Goal: Information Seeking & Learning: Understand process/instructions

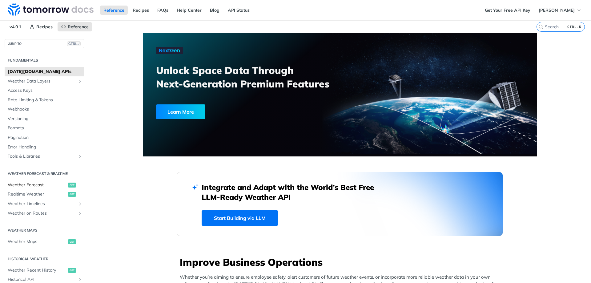
click at [49, 186] on span "Weather Forecast" at bounding box center [37, 185] width 59 height 6
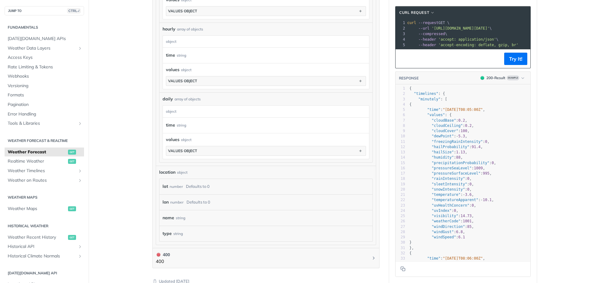
scroll to position [431, 0]
click at [187, 115] on div "object" at bounding box center [265, 114] width 205 height 12
click at [189, 132] on div "time string" at bounding box center [266, 127] width 206 height 15
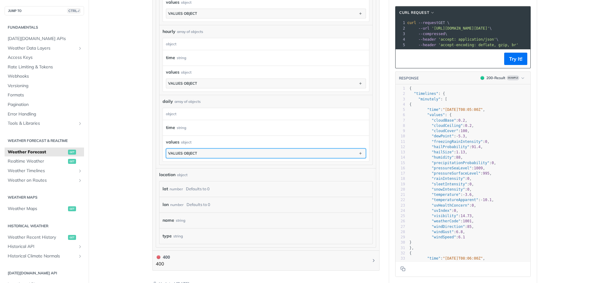
drag, startPoint x: 194, startPoint y: 151, endPoint x: 195, endPoint y: 155, distance: 4.1
click at [194, 152] on button "values object" at bounding box center [266, 153] width 200 height 9
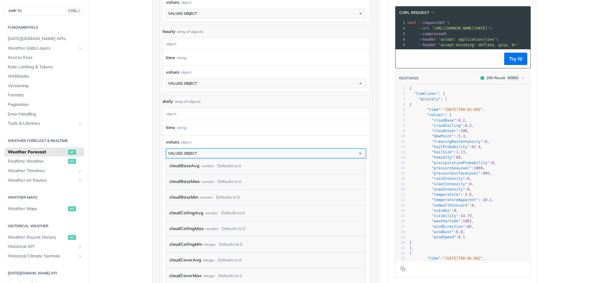
click at [195, 155] on button "values object" at bounding box center [266, 153] width 200 height 9
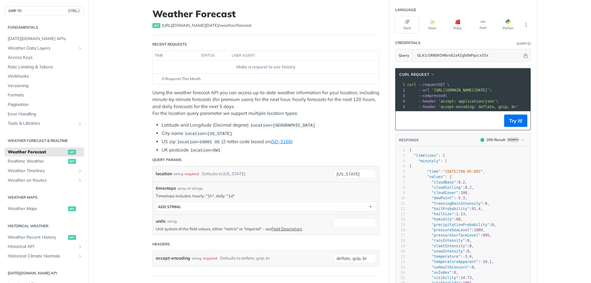
scroll to position [0, 0]
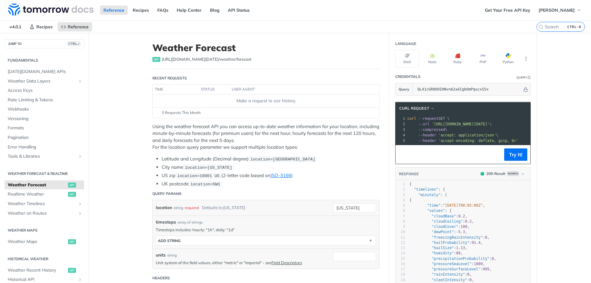
click at [169, 207] on label "location" at bounding box center [164, 207] width 16 height 9
click at [333, 207] on input "new york" at bounding box center [354, 207] width 43 height 9
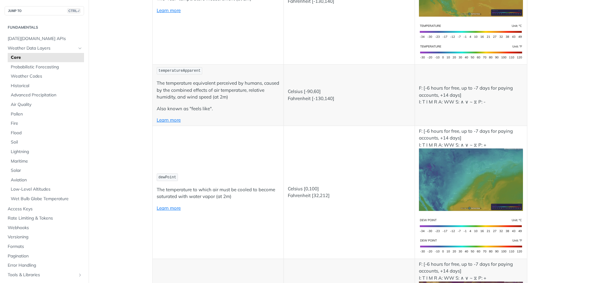
scroll to position [216, 0]
